Goal: Entertainment & Leisure: Consume media (video, audio)

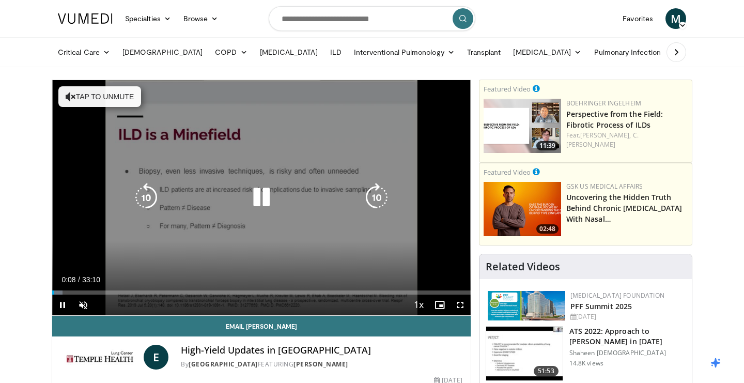
click at [107, 97] on button "Tap to unmute" at bounding box center [99, 96] width 83 height 21
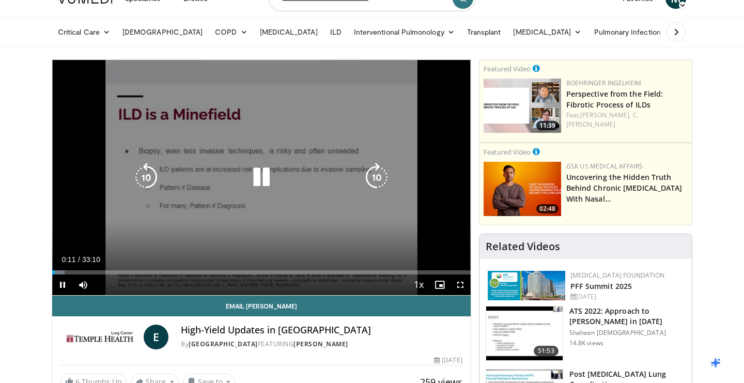
scroll to position [16, 0]
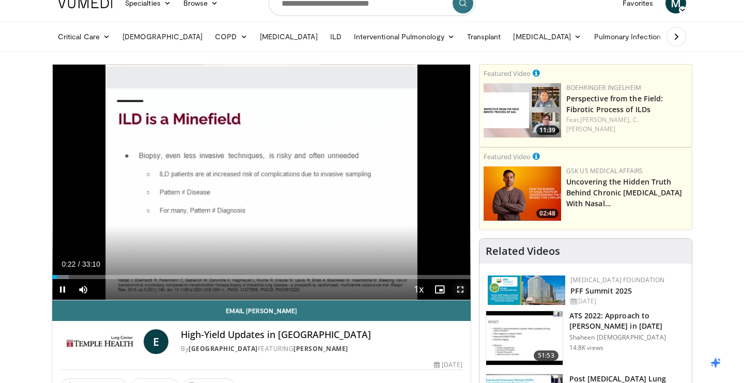
click at [459, 287] on span "Video Player" at bounding box center [460, 289] width 21 height 21
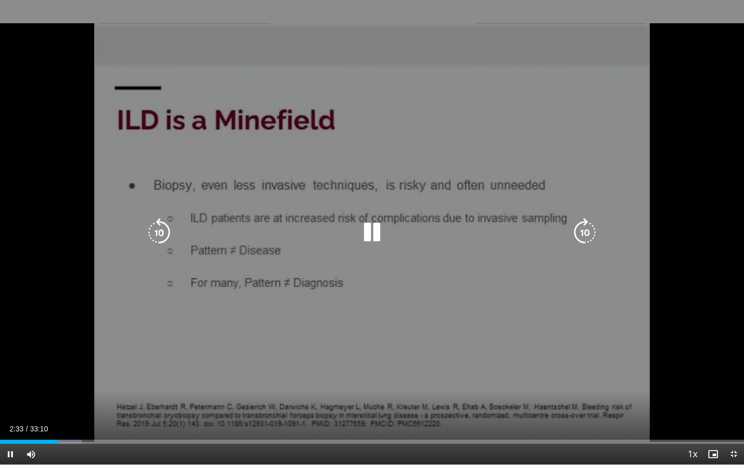
click at [374, 237] on icon "Video Player" at bounding box center [372, 232] width 29 height 29
click at [370, 230] on icon "Video Player" at bounding box center [372, 232] width 29 height 29
click at [165, 235] on icon "Video Player" at bounding box center [159, 232] width 29 height 29
click at [372, 224] on icon "Video Player" at bounding box center [372, 232] width 29 height 29
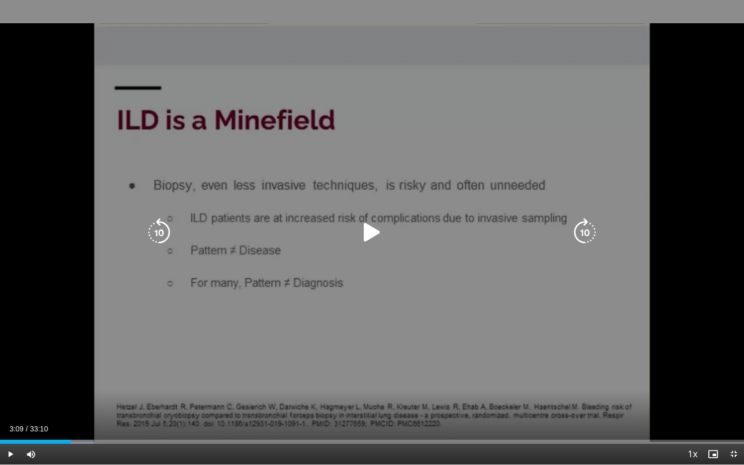
click at [370, 231] on icon "Video Player" at bounding box center [372, 232] width 29 height 29
click at [373, 230] on icon "Video Player" at bounding box center [372, 232] width 29 height 29
click at [159, 232] on icon "Video Player" at bounding box center [159, 232] width 29 height 29
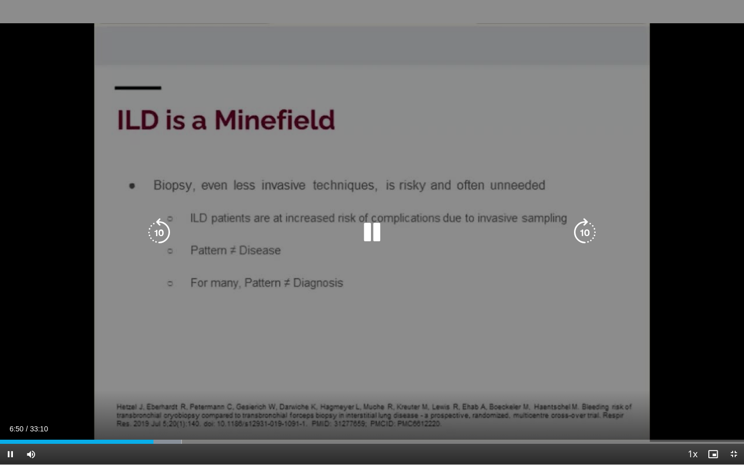
click at [28, 357] on div "20 seconds Tap to unmute" at bounding box center [372, 232] width 744 height 465
click at [374, 236] on icon "Video Player" at bounding box center [372, 232] width 29 height 29
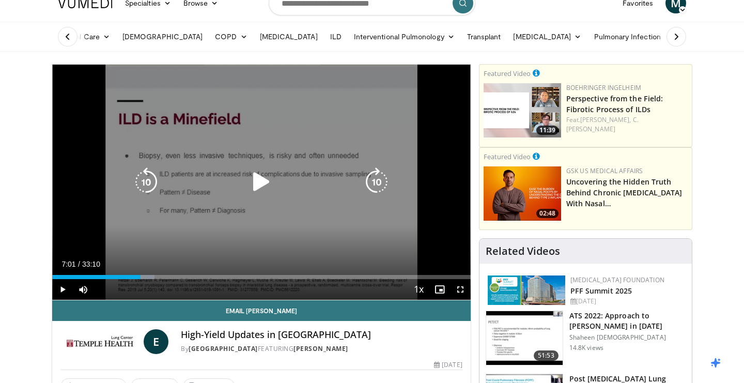
click at [265, 177] on icon "Video Player" at bounding box center [261, 181] width 29 height 29
click at [247, 203] on div "20 seconds Tap to unmute" at bounding box center [261, 182] width 419 height 235
click at [262, 174] on icon "Video Player" at bounding box center [261, 181] width 29 height 29
click at [267, 173] on icon "Video Player" at bounding box center [261, 181] width 29 height 29
